Goal: Task Accomplishment & Management: Use online tool/utility

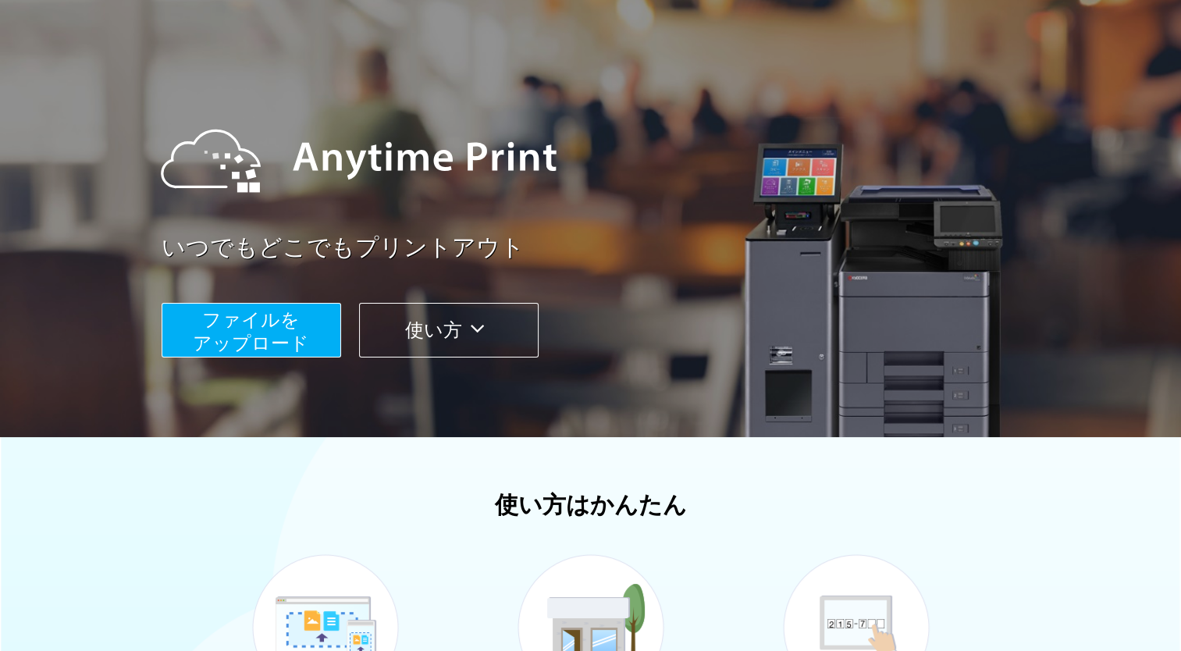
scroll to position [67, 0]
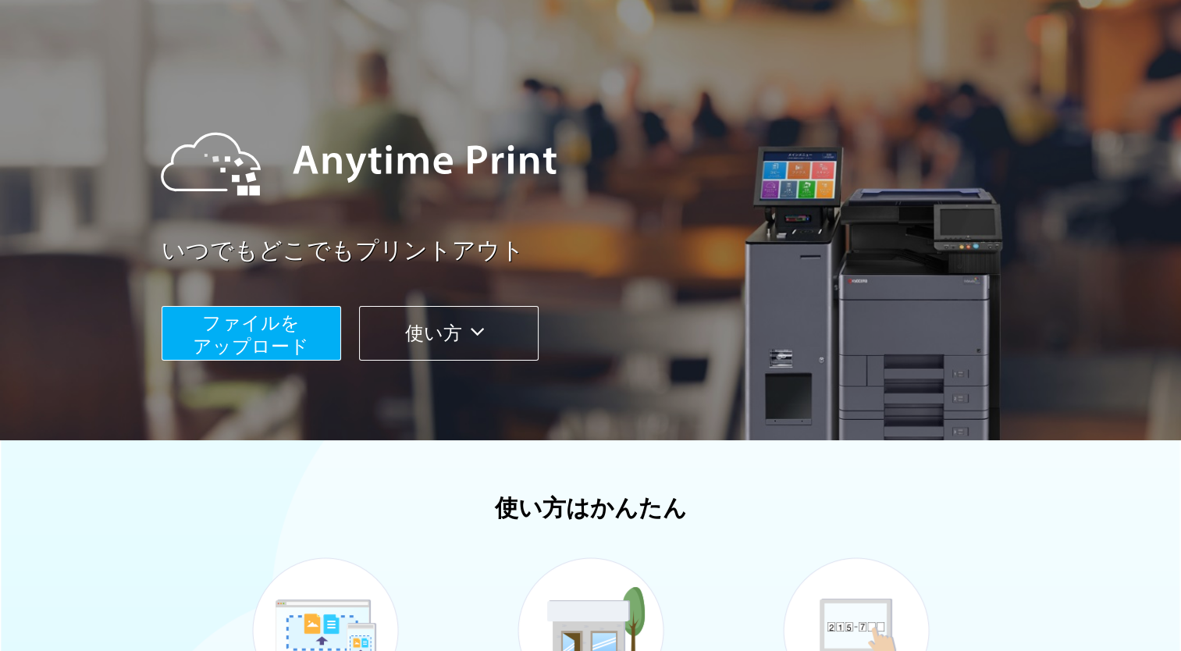
click at [263, 340] on span "ファイルを ​​アップロード" at bounding box center [251, 334] width 116 height 45
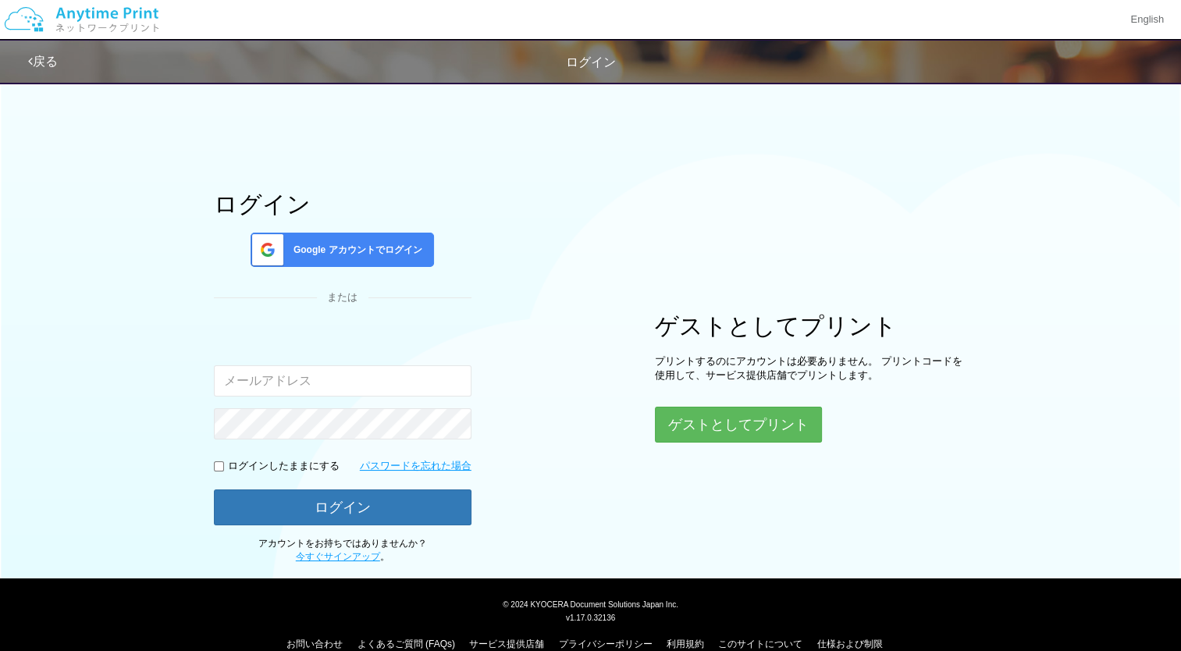
type input "[EMAIL_ADDRESS][DOMAIN_NAME][DOMAIN_NAME]"
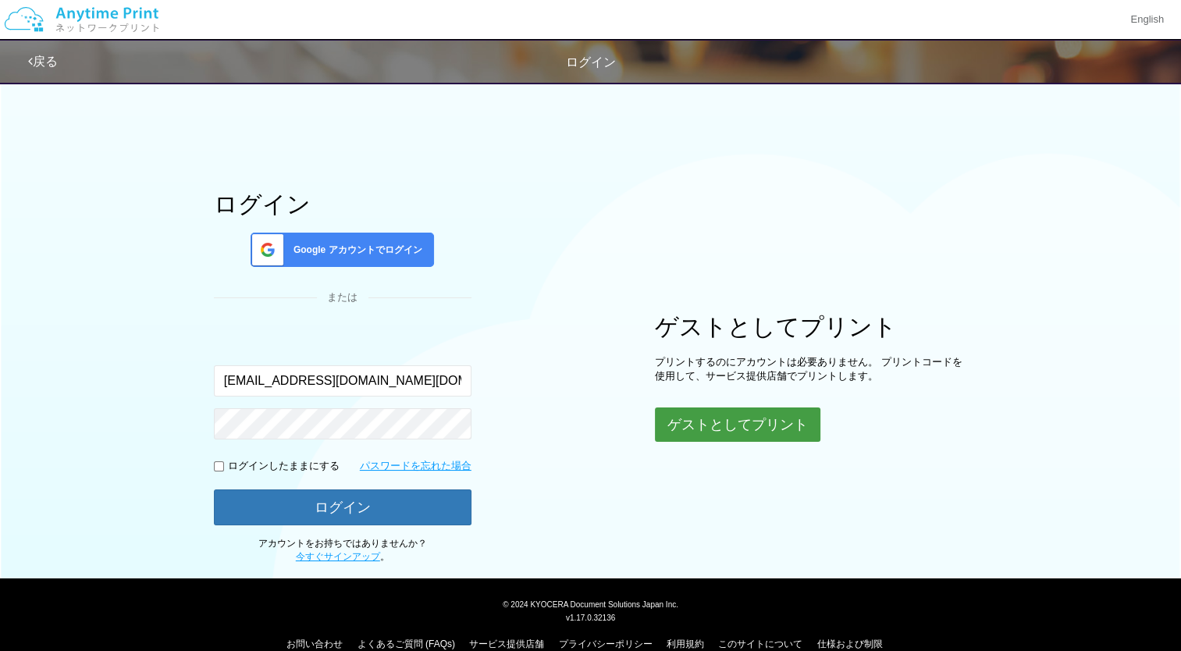
click at [691, 436] on button "ゲストとしてプリント" at bounding box center [738, 425] width 166 height 34
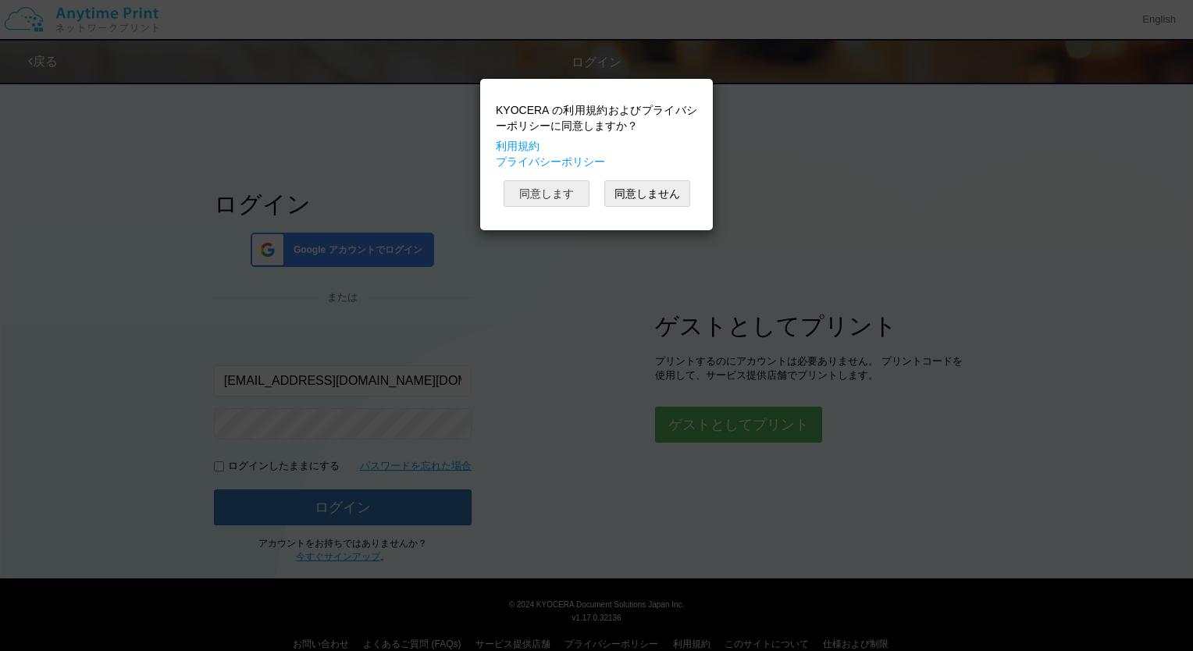
click at [538, 193] on button "同意します" at bounding box center [547, 193] width 86 height 27
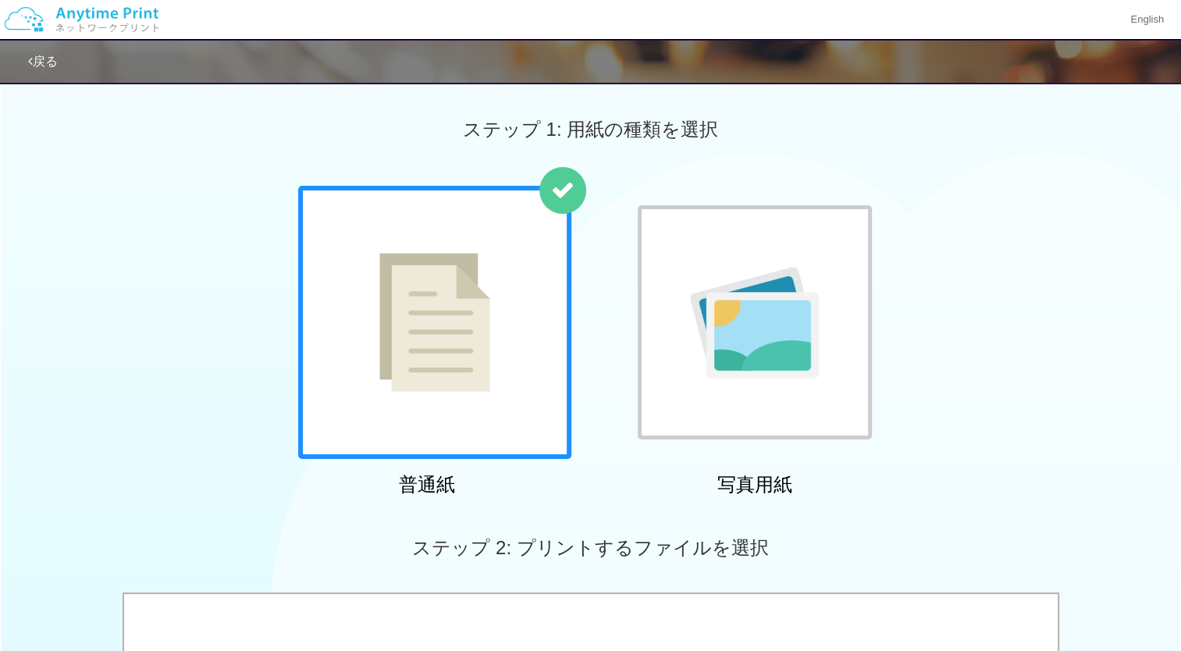
click at [465, 322] on img at bounding box center [434, 322] width 111 height 139
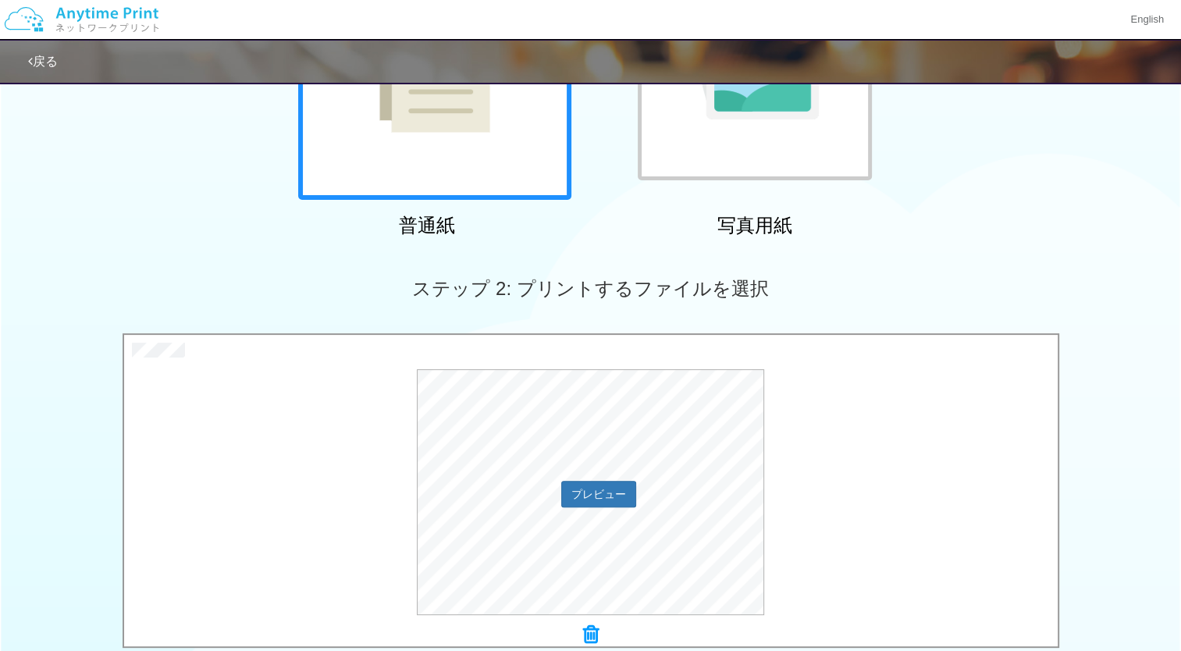
scroll to position [468, 0]
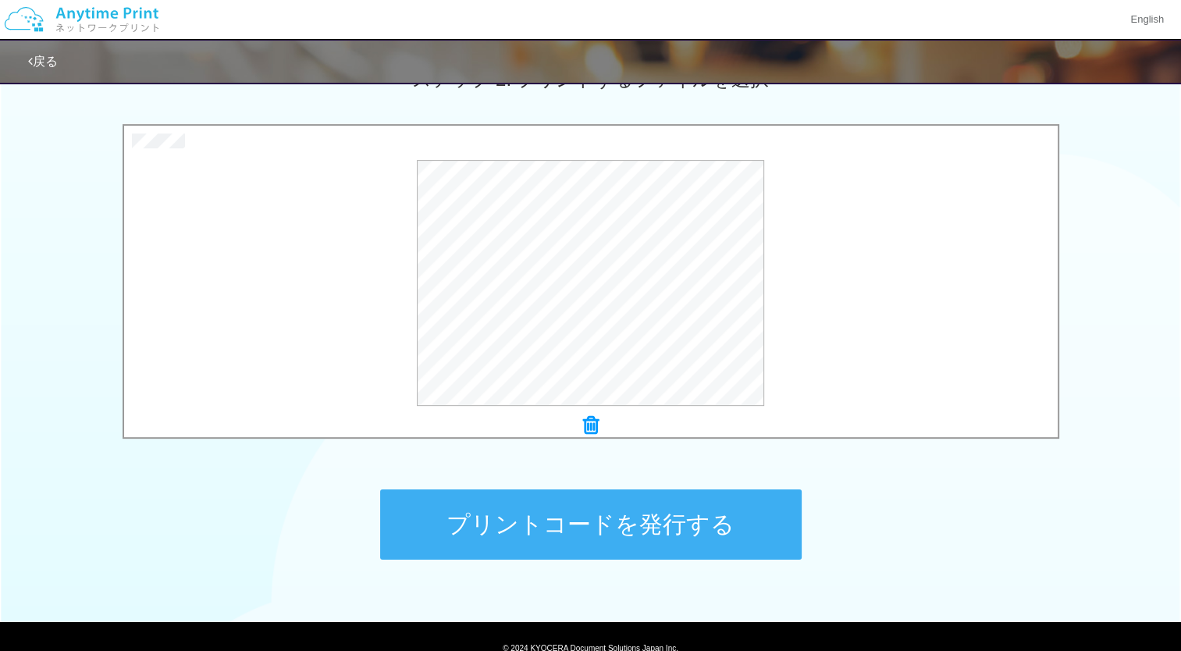
click at [590, 514] on button "プリントコードを発行する" at bounding box center [591, 525] width 422 height 70
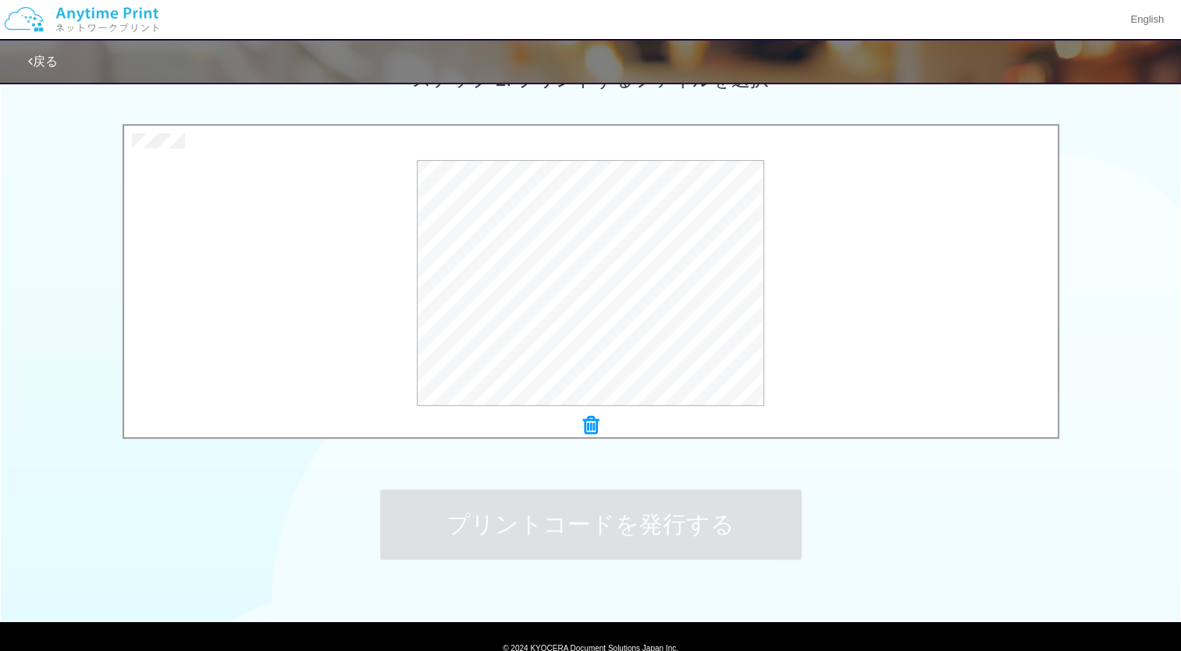
scroll to position [0, 0]
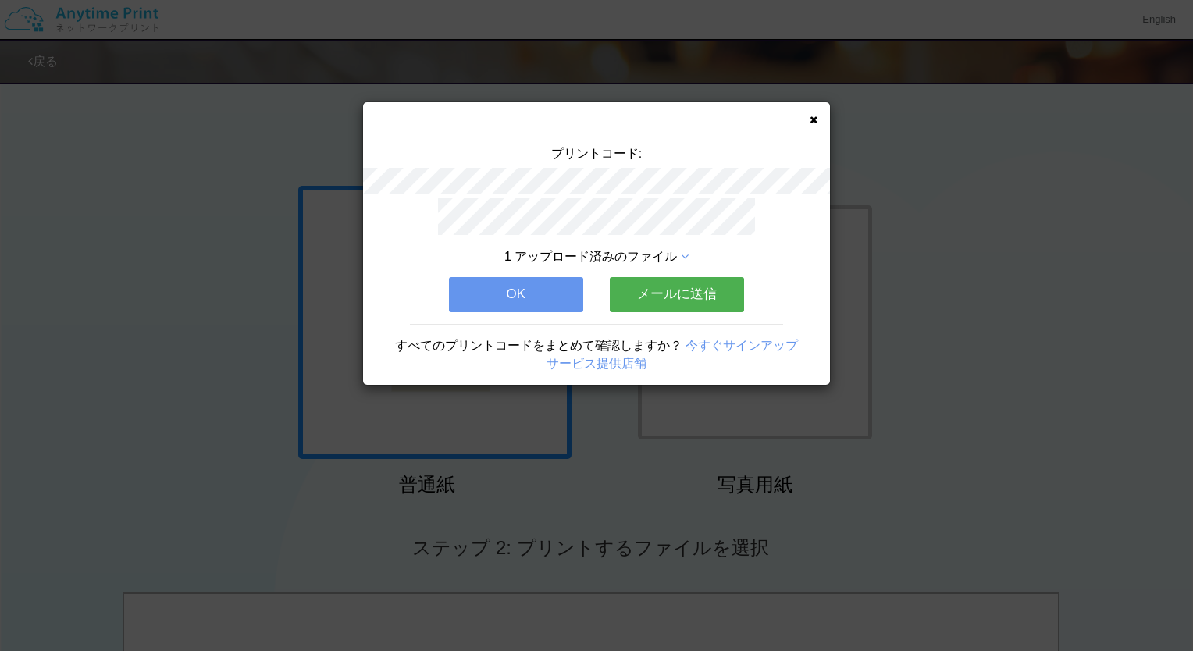
click at [530, 287] on button "OK" at bounding box center [516, 294] width 134 height 34
